Goal: Information Seeking & Learning: Learn about a topic

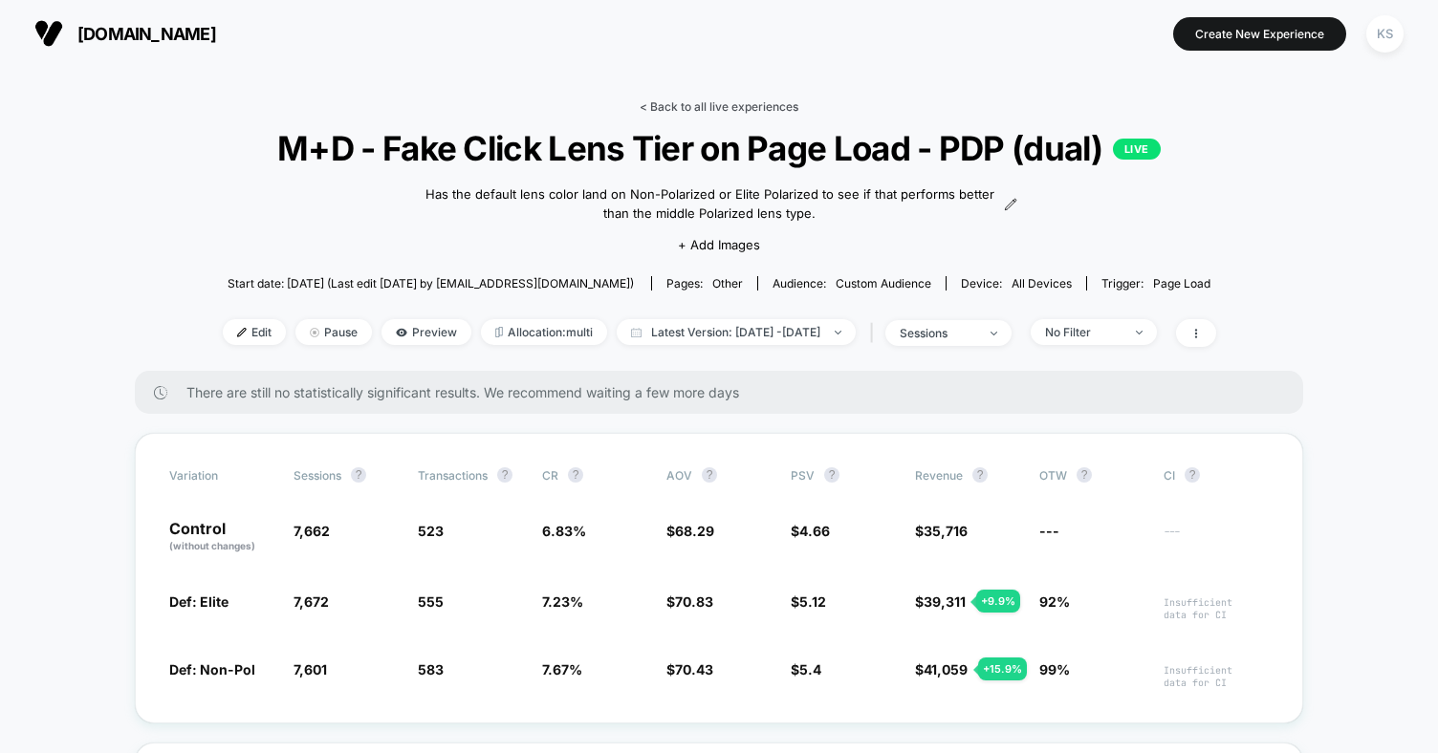
click at [684, 107] on link "< Back to all live experiences" at bounding box center [719, 106] width 159 height 14
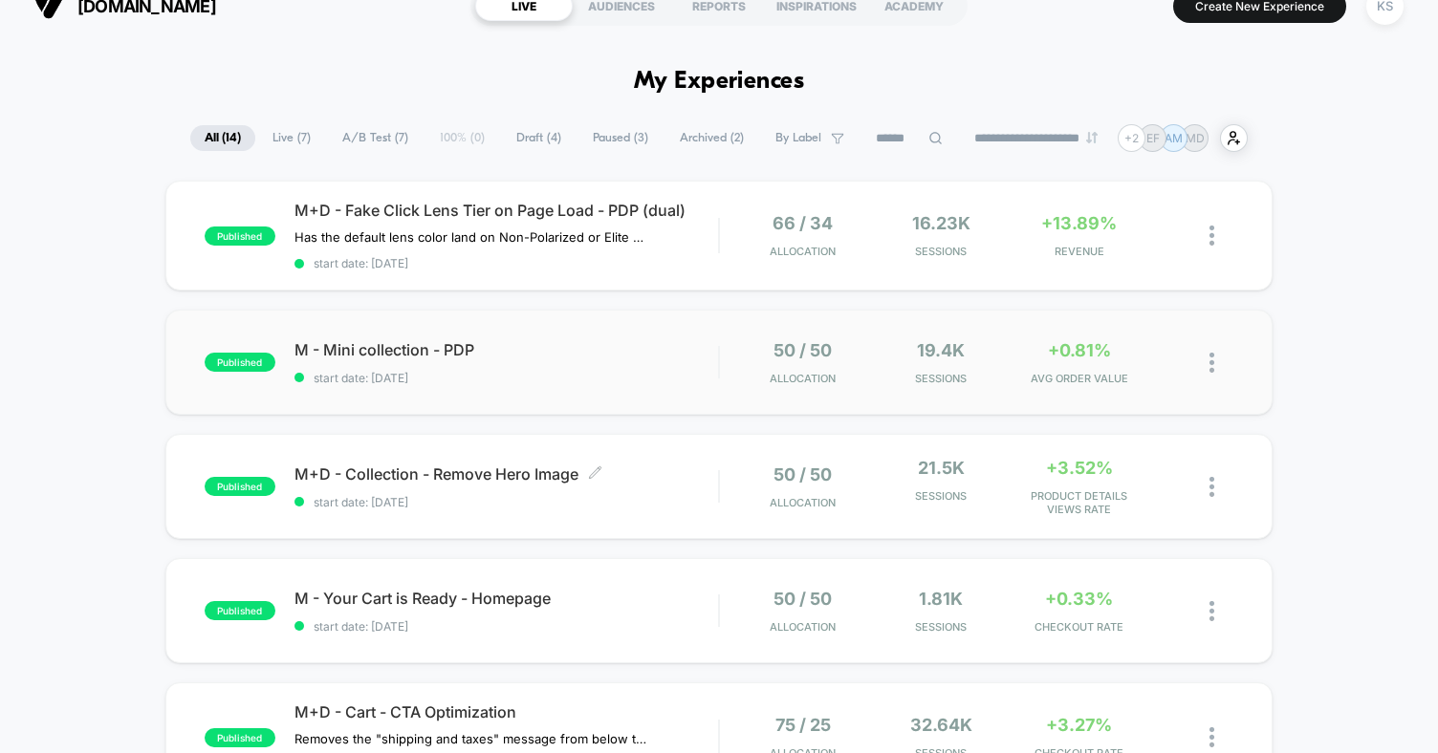
scroll to position [6, 0]
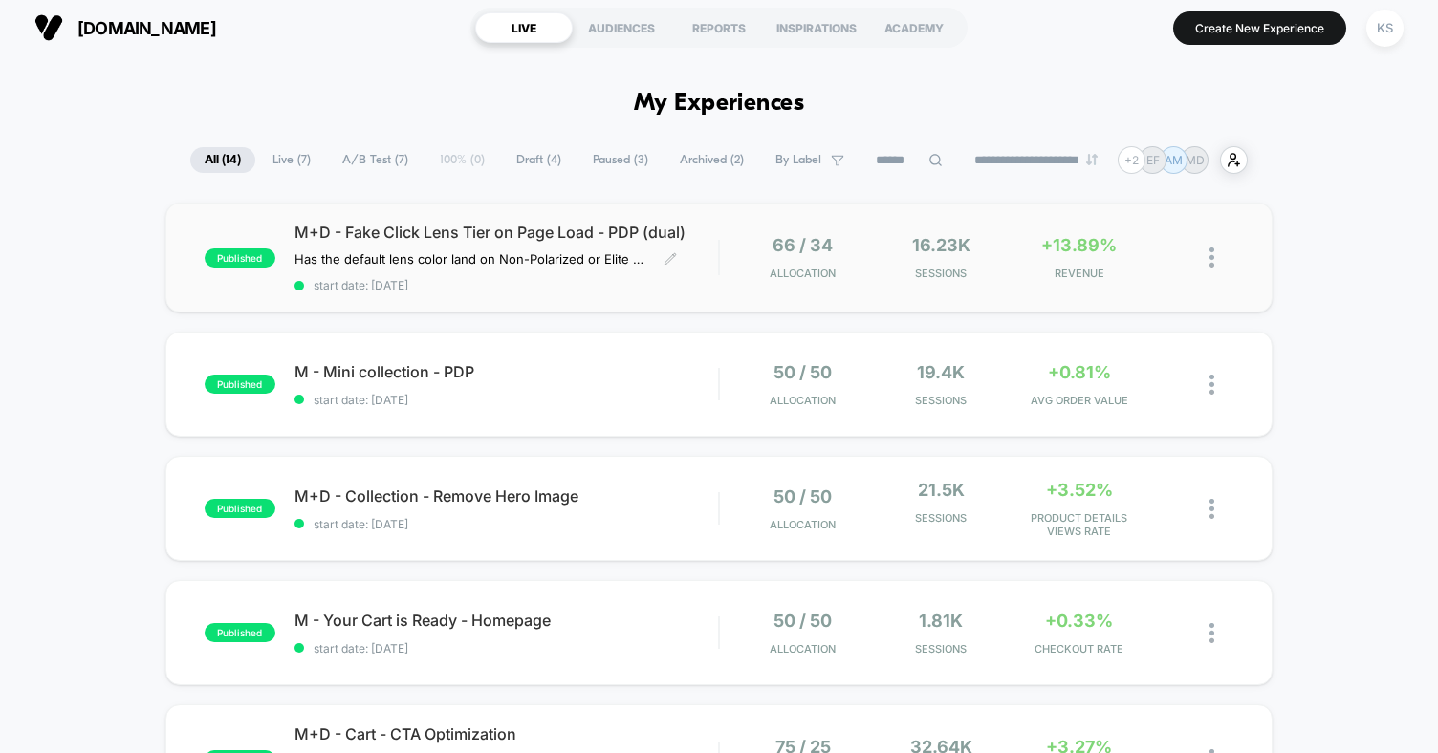
click at [656, 289] on span "start date: [DATE]" at bounding box center [506, 285] width 424 height 14
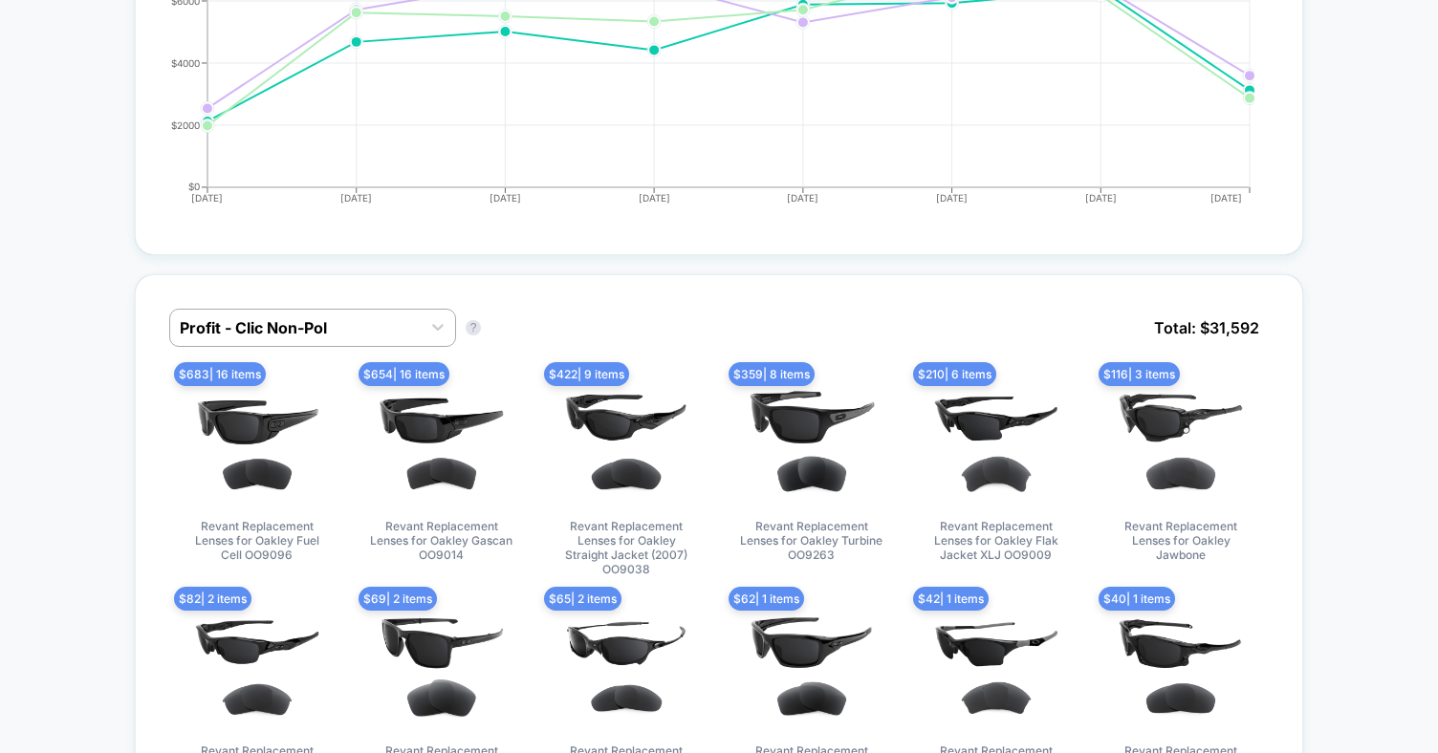
scroll to position [1244, 0]
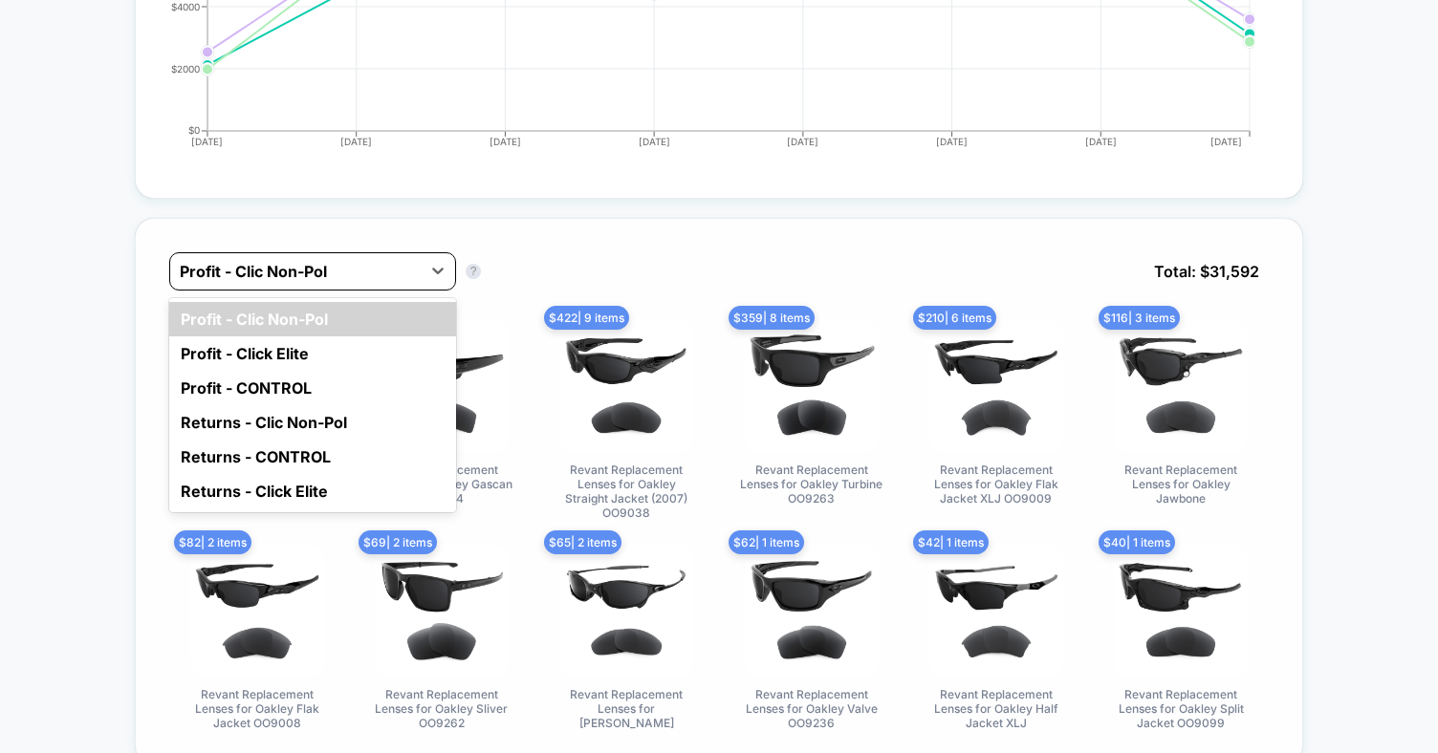
click at [385, 260] on div at bounding box center [295, 271] width 231 height 23
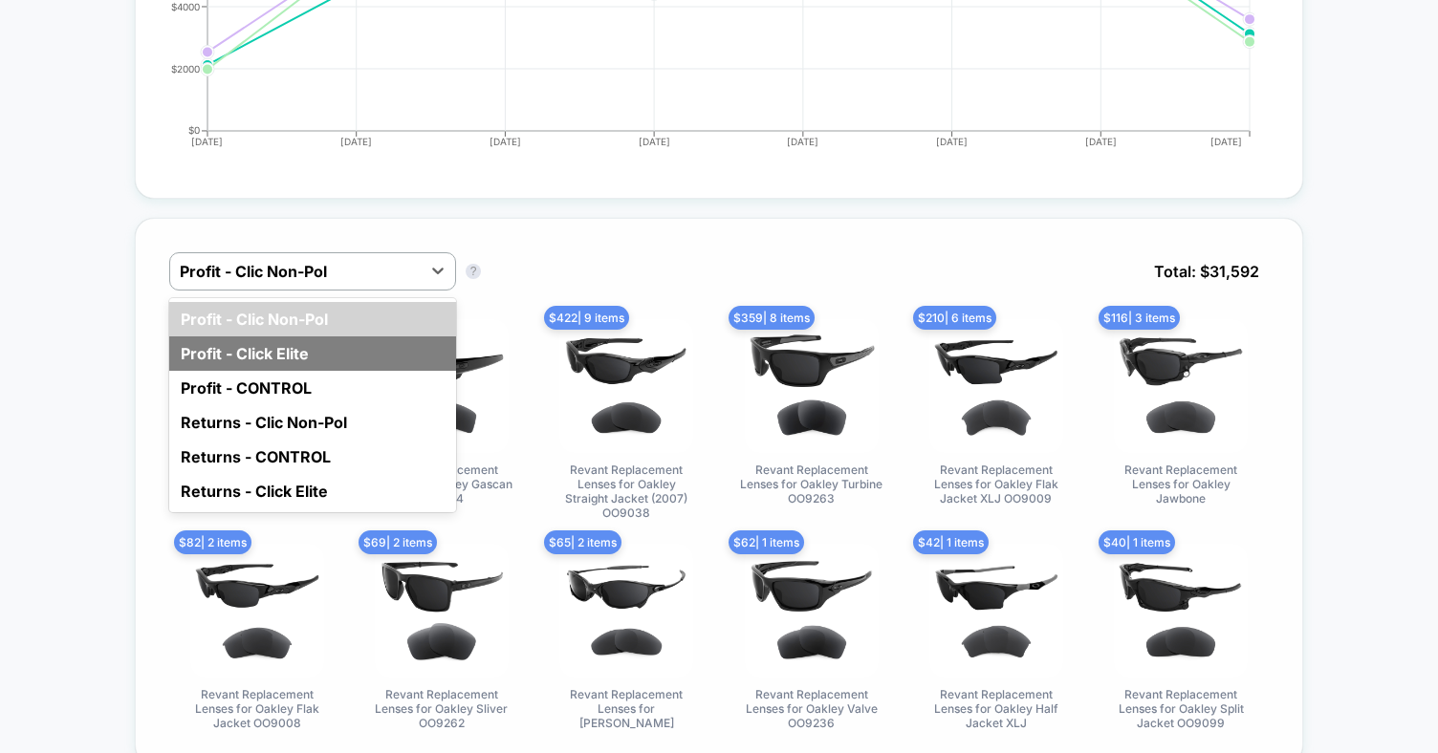
click at [271, 351] on div "Profit - Click Elite" at bounding box center [312, 354] width 287 height 34
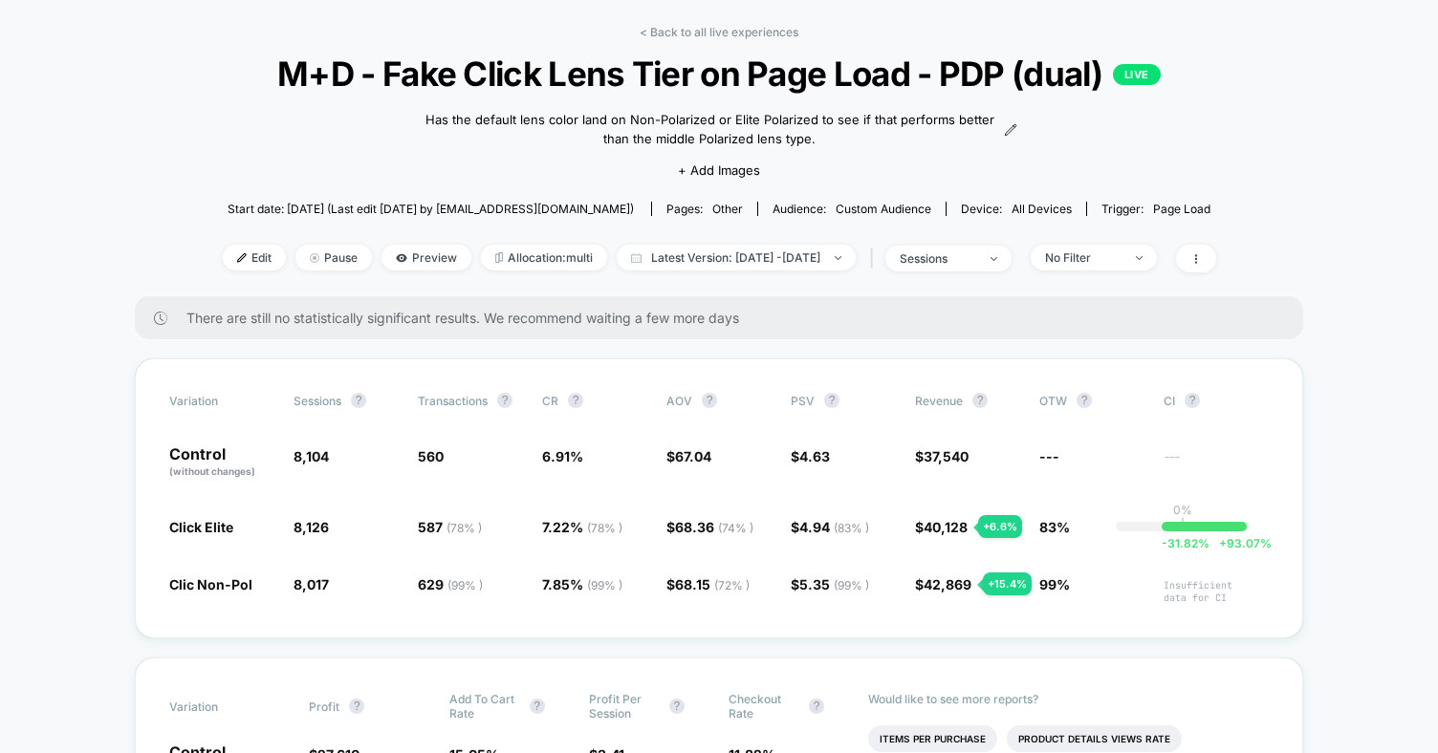
scroll to position [0, 0]
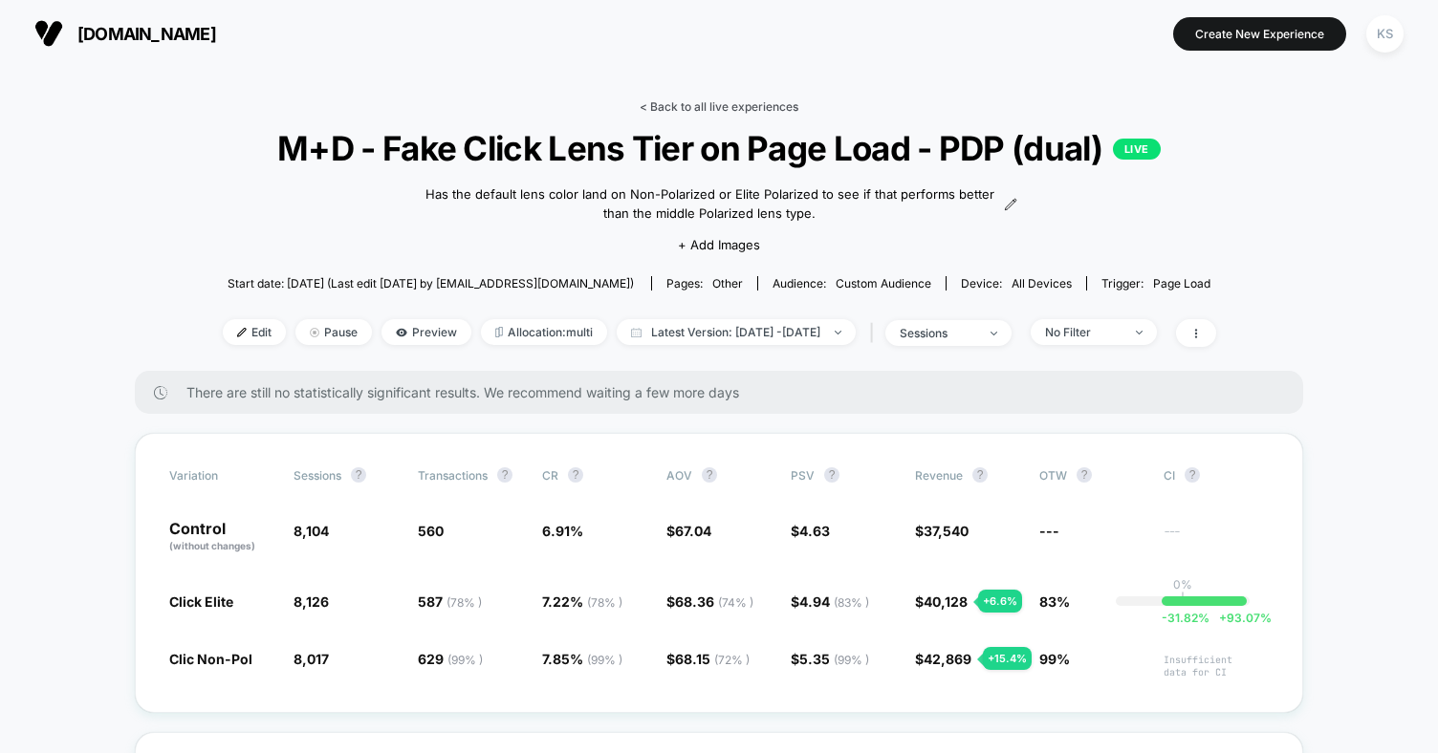
click at [690, 103] on link "< Back to all live experiences" at bounding box center [719, 106] width 159 height 14
